Goal: Task Accomplishment & Management: Use online tool/utility

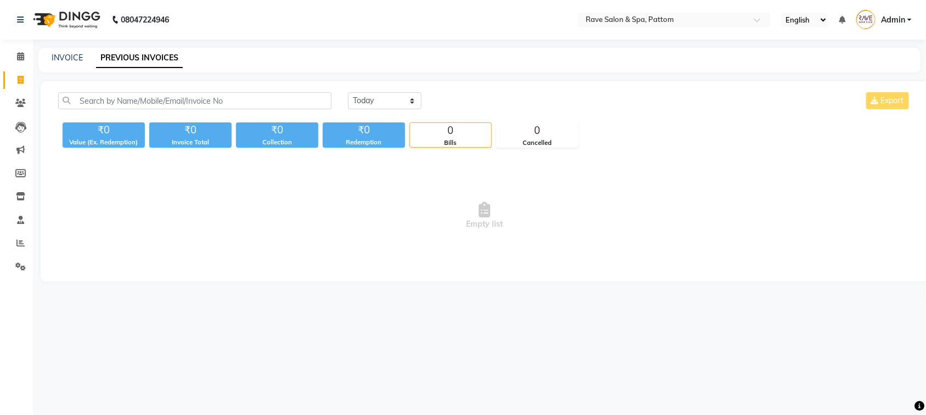
click at [728, 256] on span "Empty list" at bounding box center [484, 216] width 853 height 110
click at [849, 344] on div "08047224946 Select Location × Rave Salon & Spa, Pattom English ENGLISH Español …" at bounding box center [463, 207] width 926 height 415
click at [22, 83] on icon at bounding box center [21, 80] width 6 height 8
select select "service"
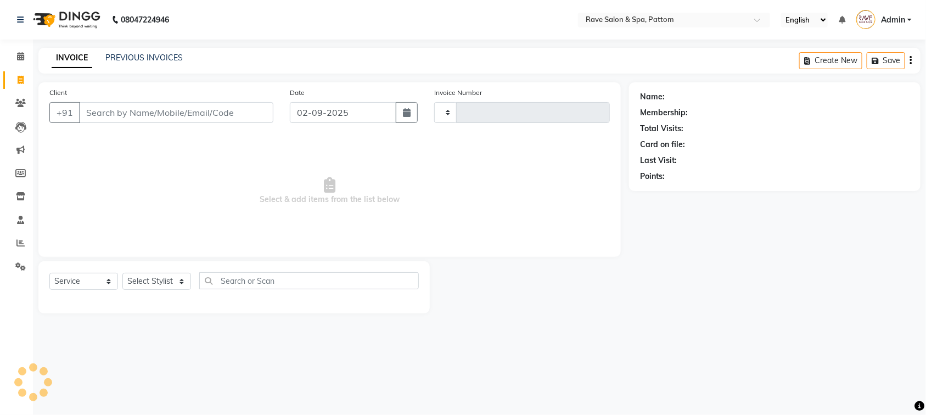
type input "0505"
select select "3587"
